Goal: Ask a question

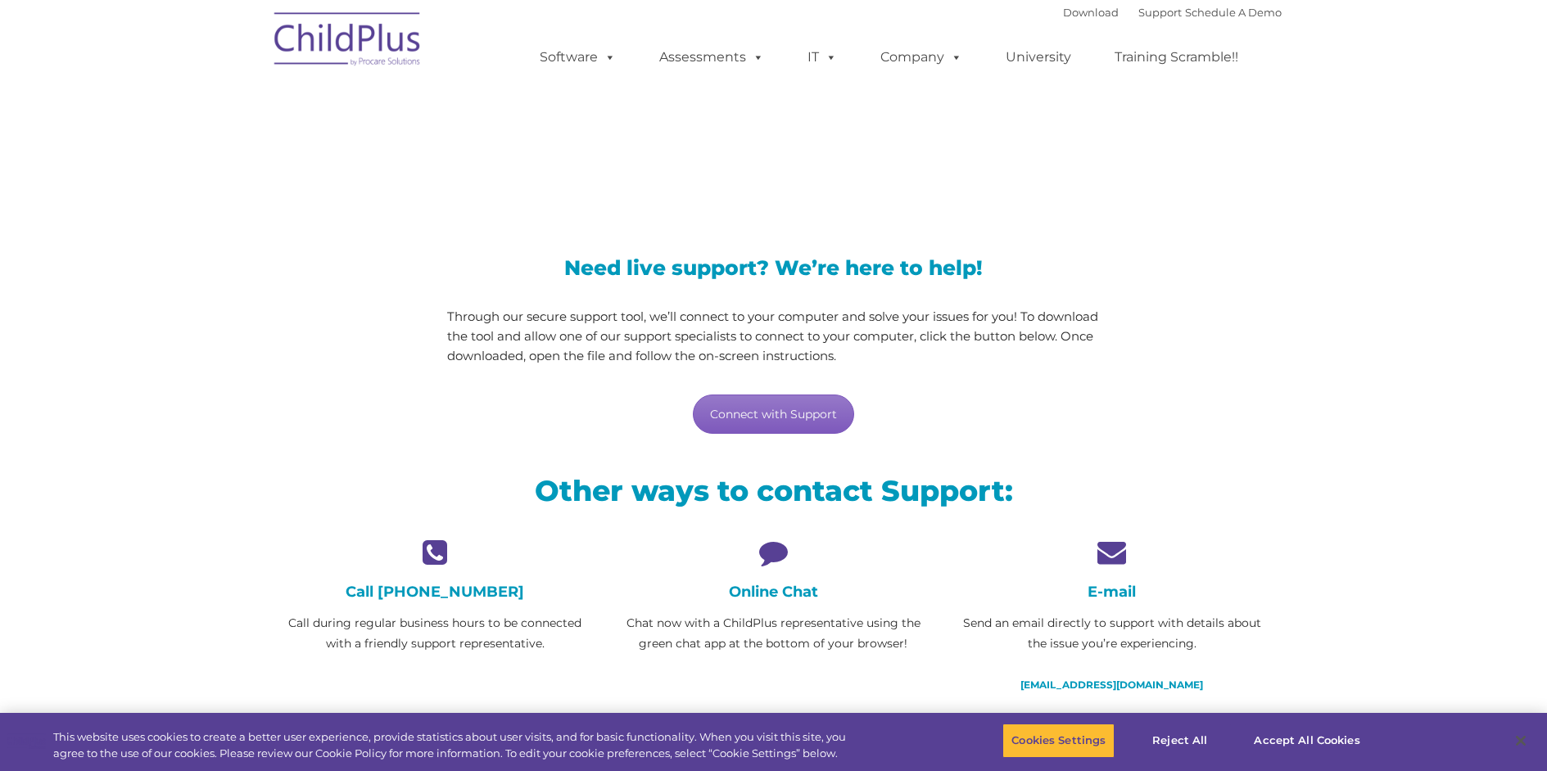
click at [789, 416] on link "Connect with Support" at bounding box center [773, 414] width 161 height 39
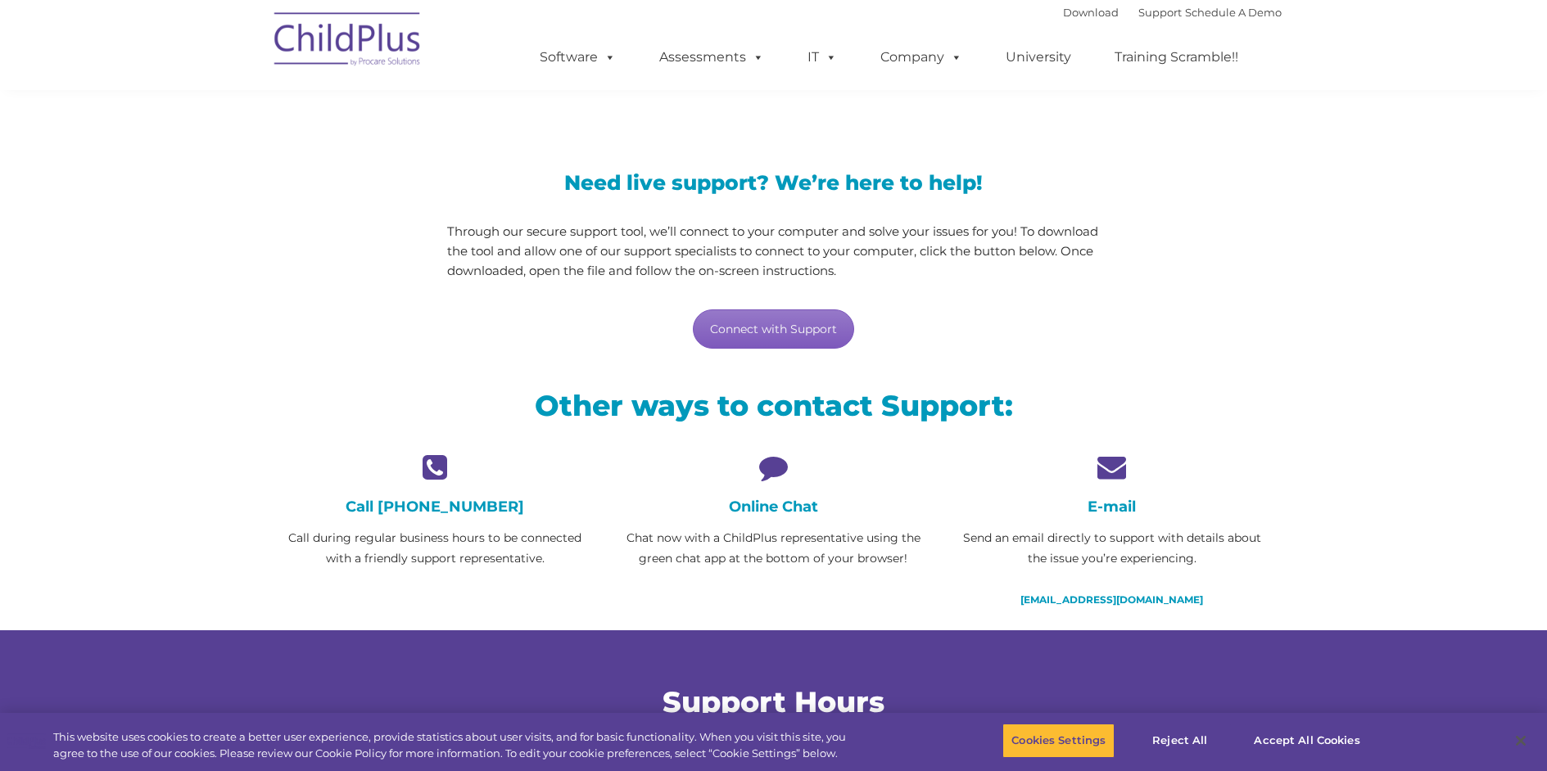
scroll to position [82, 0]
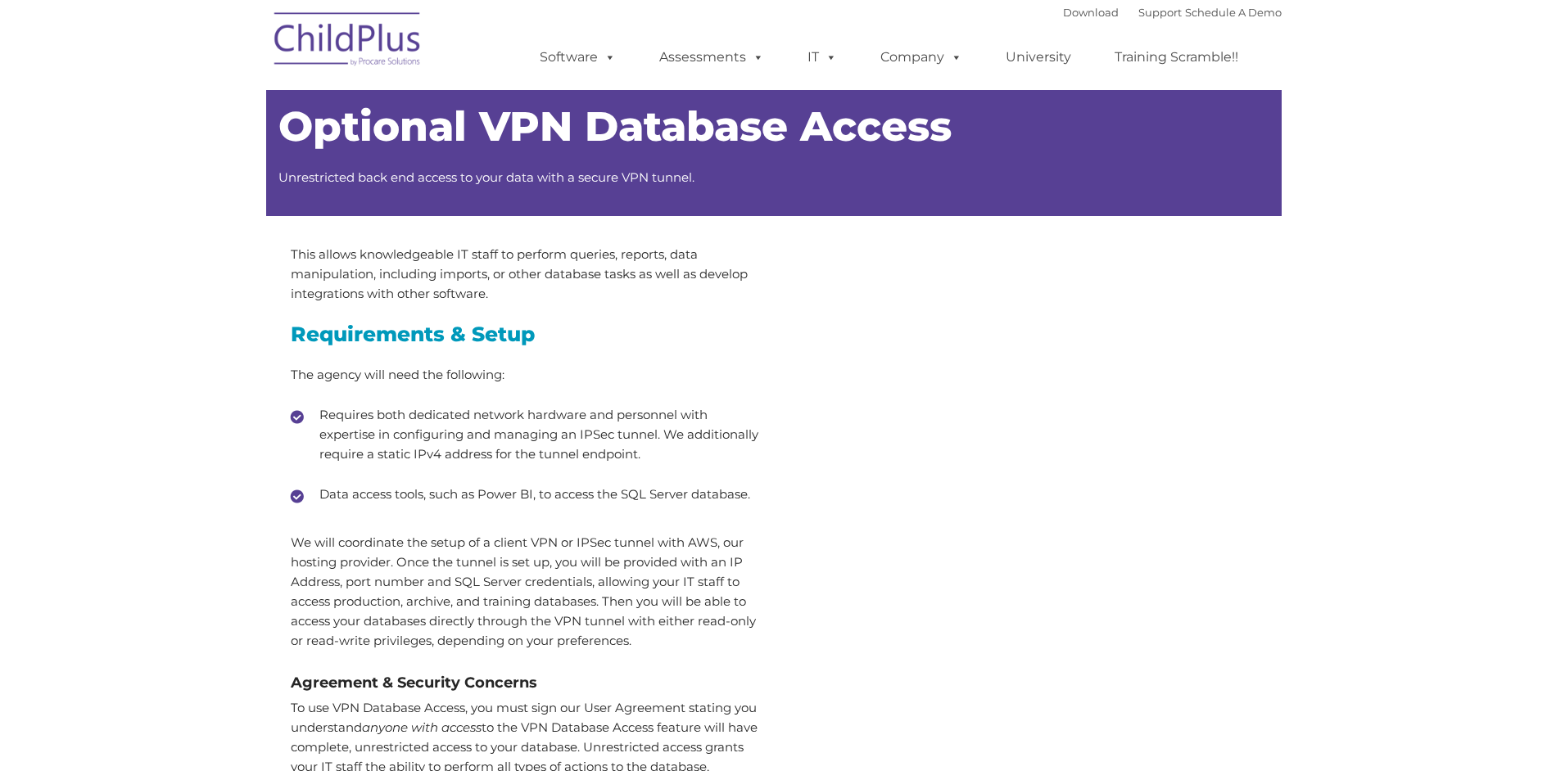
type input ""
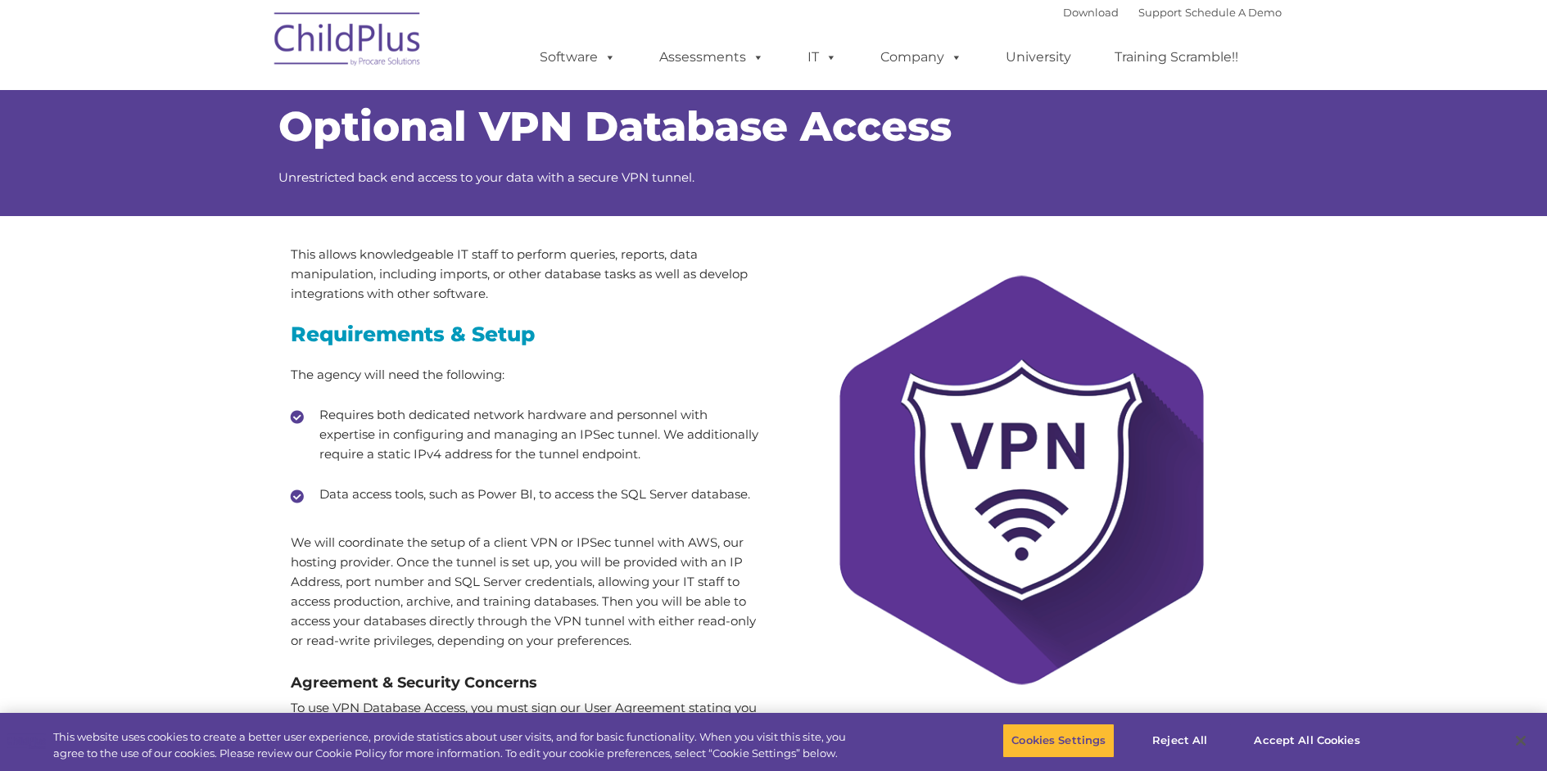
select select "MEDIUM"
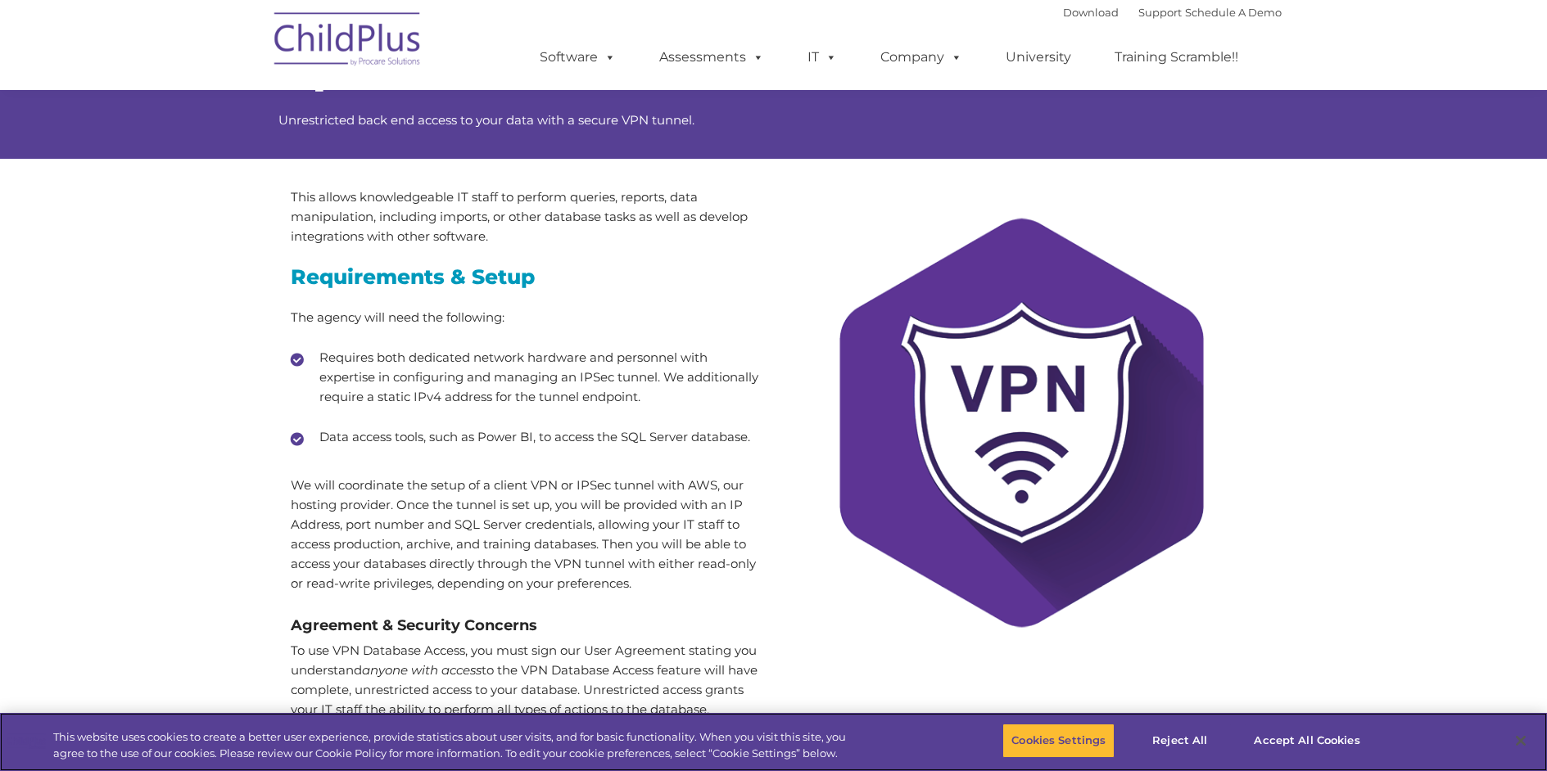
scroll to position [57, 0]
click at [1289, 733] on button "Accept All Cookies" at bounding box center [1307, 741] width 124 height 34
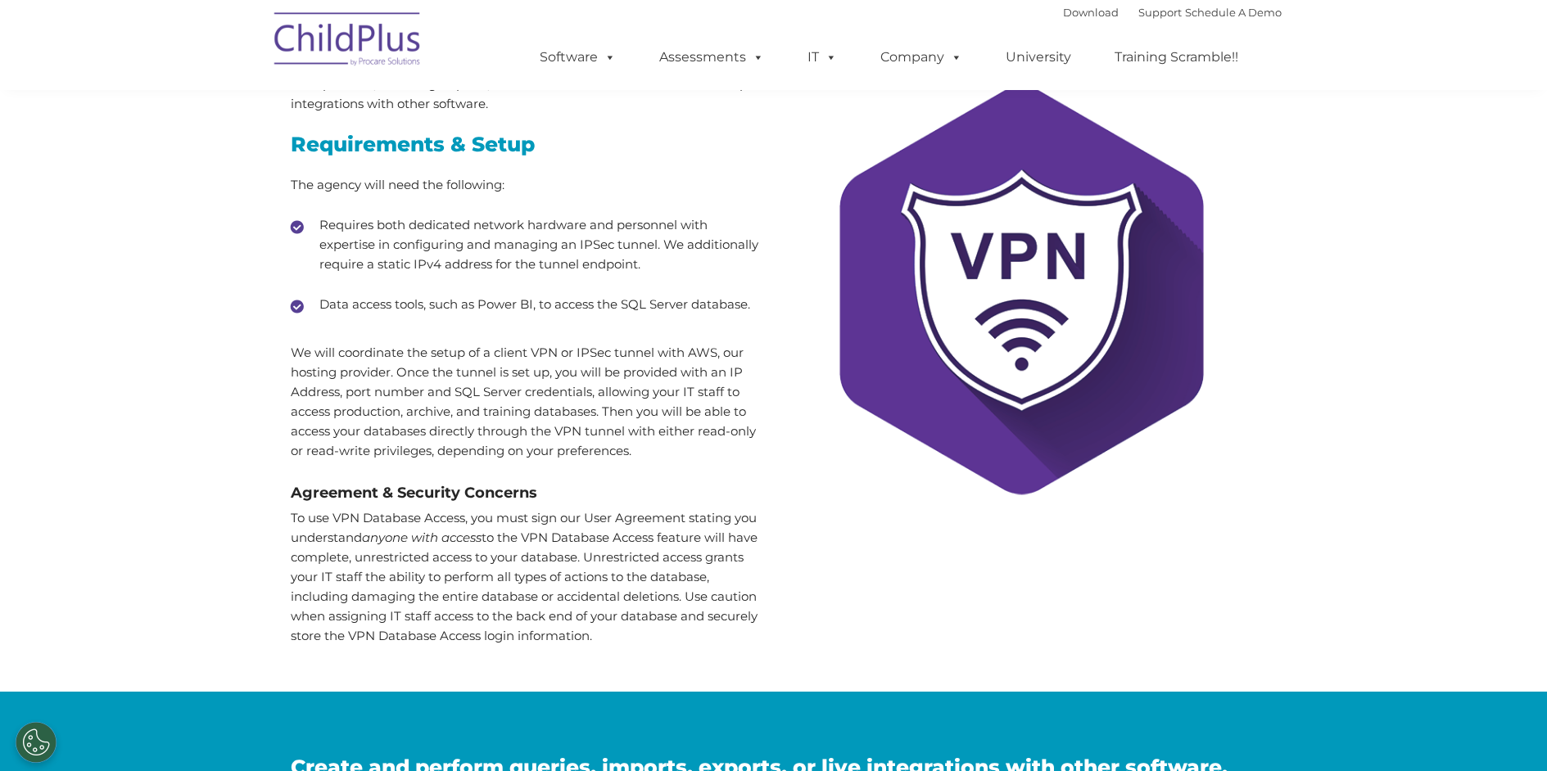
scroll to position [220, 0]
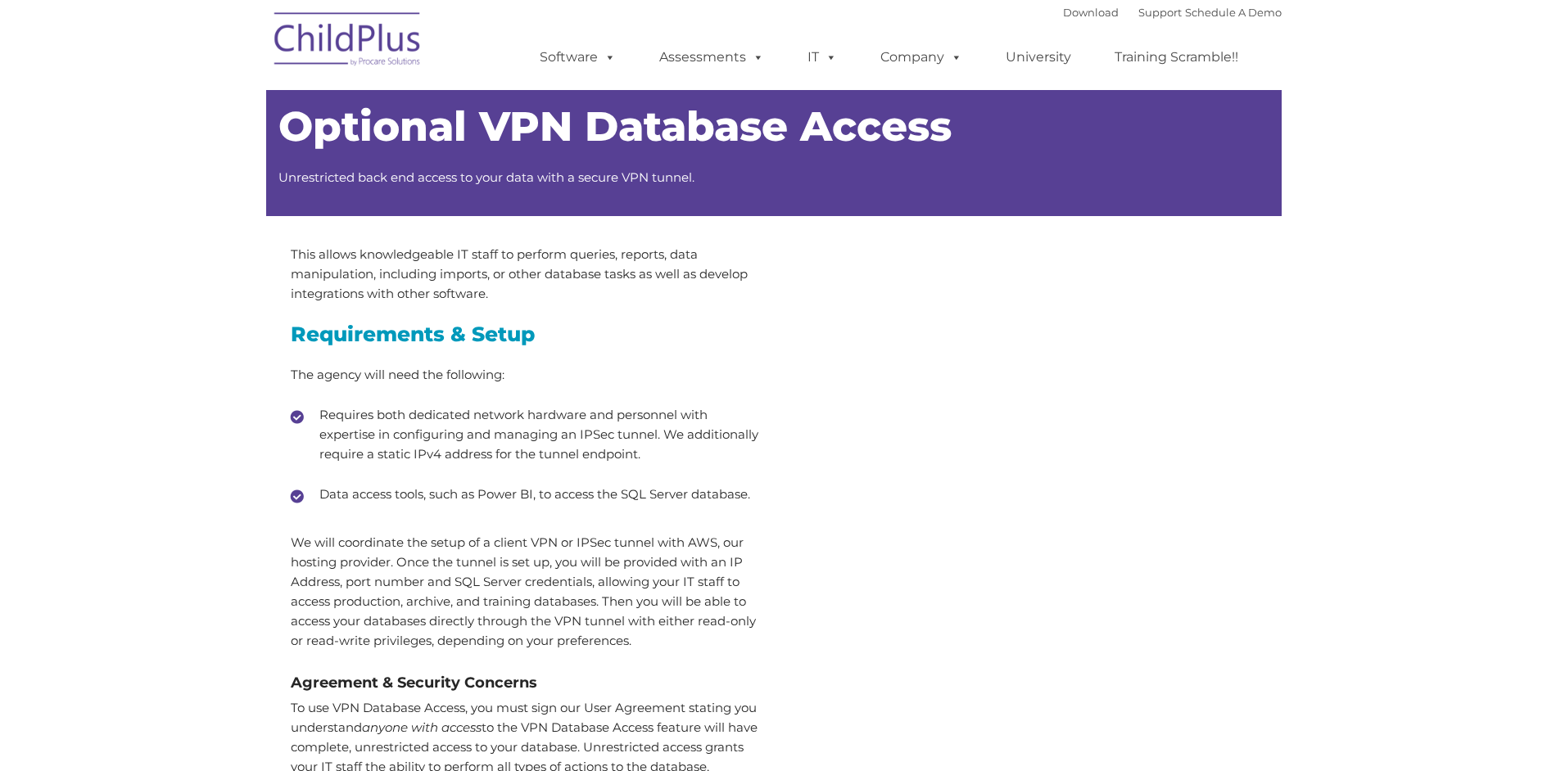
type input ""
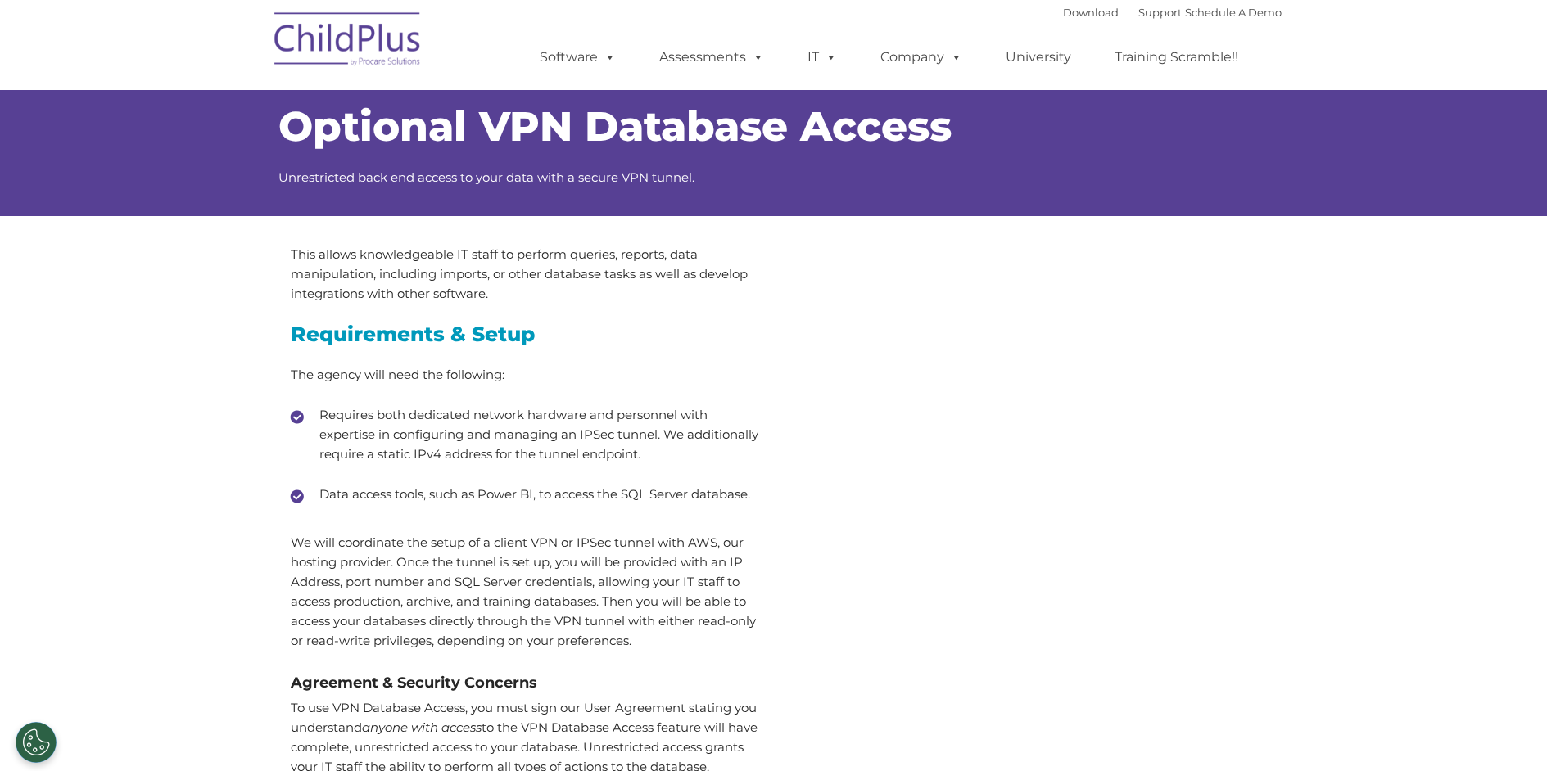
select select "MEDIUM"
